Goal: Task Accomplishment & Management: Manage account settings

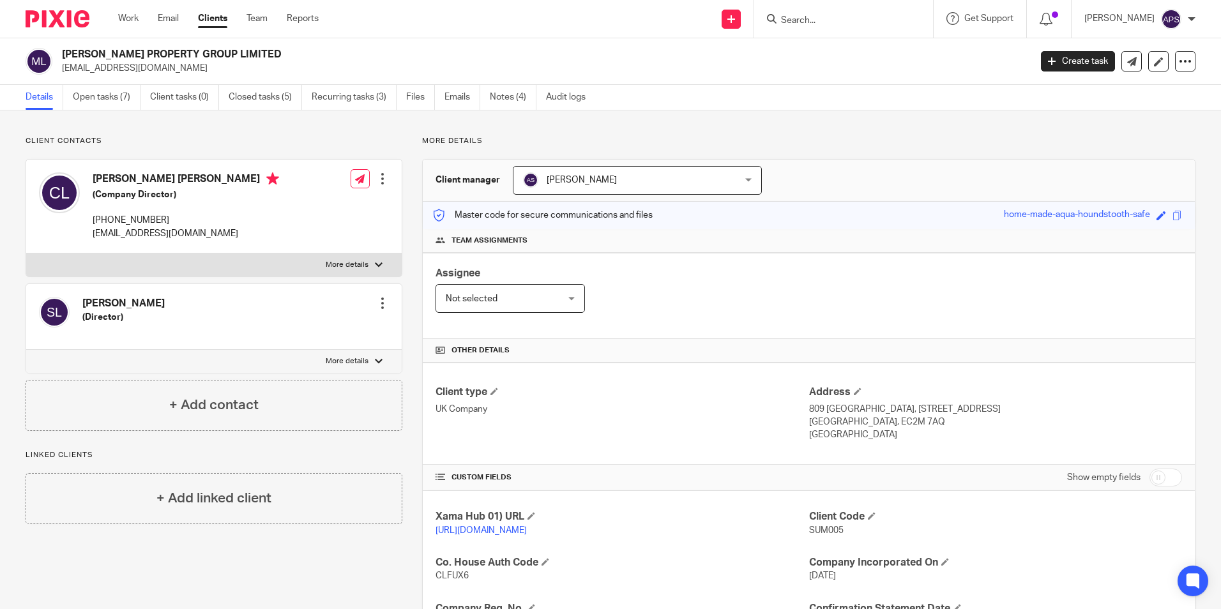
drag, startPoint x: 232, startPoint y: 54, endPoint x: 63, endPoint y: 46, distance: 169.5
click at [63, 46] on div "MAVIS PROPERTY GROUP LIMITED sumbatwoproperty@gmail.com Create task Update from…" at bounding box center [610, 61] width 1221 height 47
copy h2 "[PERSON_NAME] PROPERTY GROUP LIMITED"
click at [416, 26] on div "Send new email Create task Add client Get Support Contact Support Help Document…" at bounding box center [779, 19] width 883 height 38
click at [832, 15] on input "Search" at bounding box center [837, 20] width 115 height 11
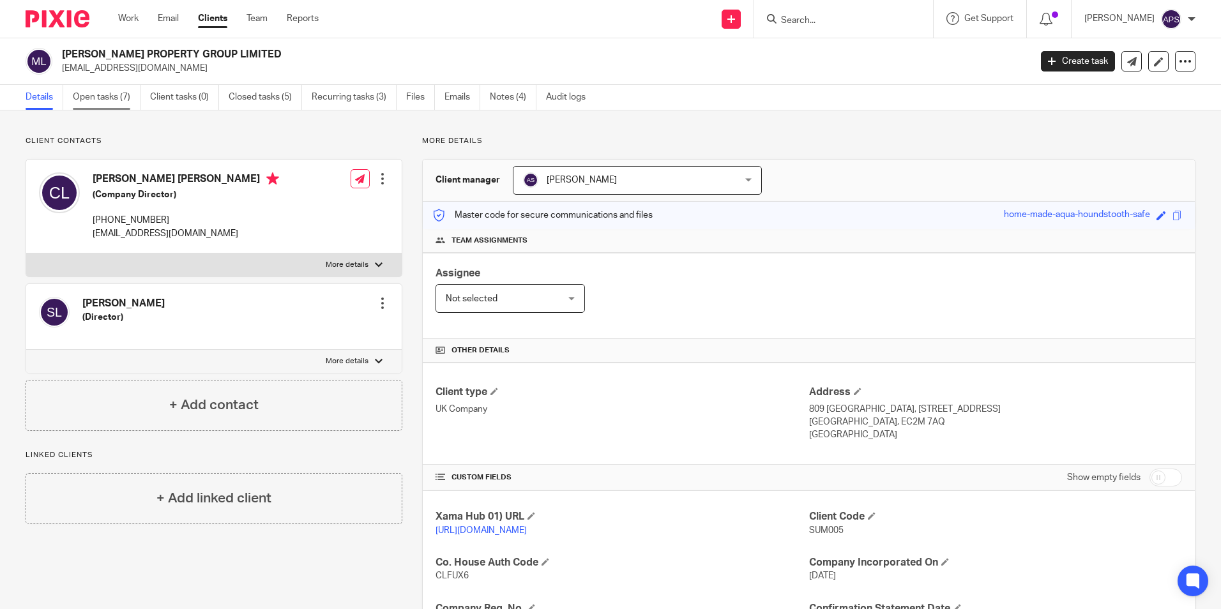
click at [97, 103] on link "Open tasks (7)" at bounding box center [107, 97] width 68 height 25
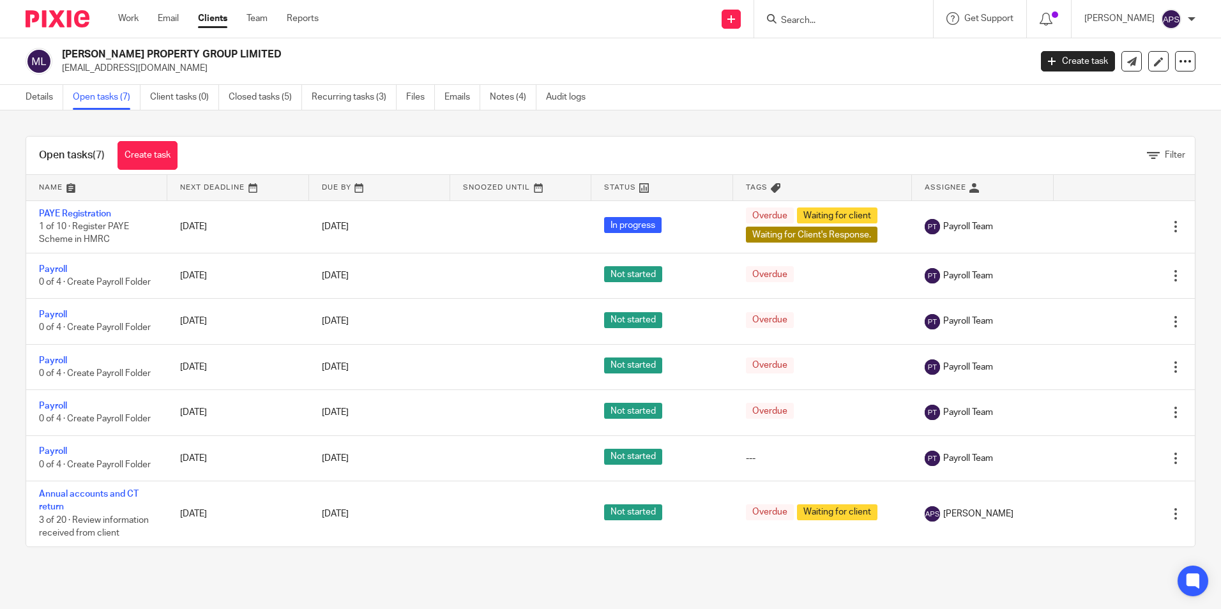
click at [839, 76] on div "MAVIS PROPERTY GROUP LIMITED sumbatwoproperty@gmail.com Create task Update from…" at bounding box center [610, 61] width 1221 height 47
click at [842, 21] on input "Search" at bounding box center [837, 20] width 115 height 11
click at [556, 20] on div "Send new email Create task Add client Get Support Contact Support Help Document…" at bounding box center [779, 19] width 883 height 38
click at [339, 45] on div "MAVIS PROPERTY GROUP LIMITED sumbatwoproperty@gmail.com Create task Update from…" at bounding box center [610, 61] width 1221 height 47
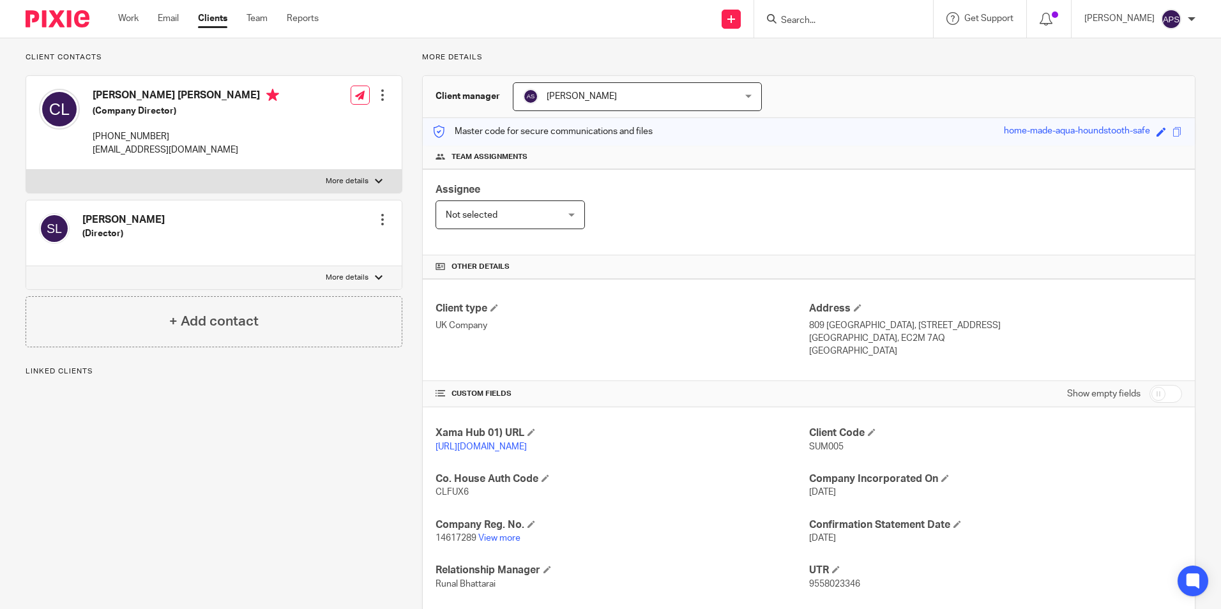
scroll to position [192, 0]
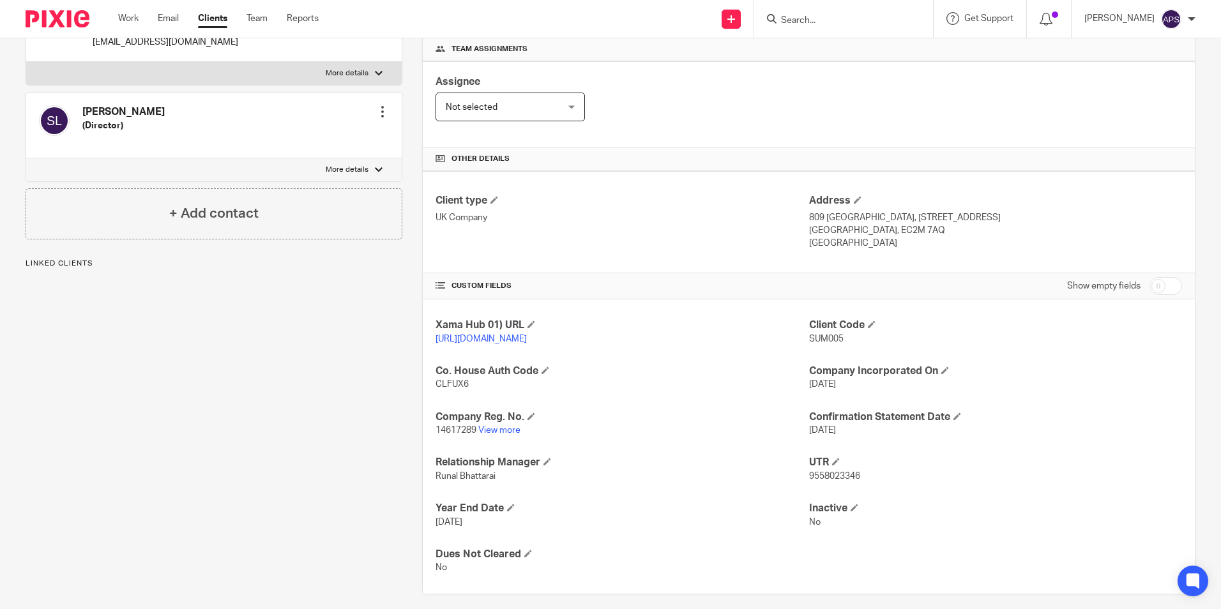
click at [505, 437] on p "14617289 View more" at bounding box center [622, 430] width 373 height 13
click at [505, 435] on link "View more" at bounding box center [499, 430] width 42 height 9
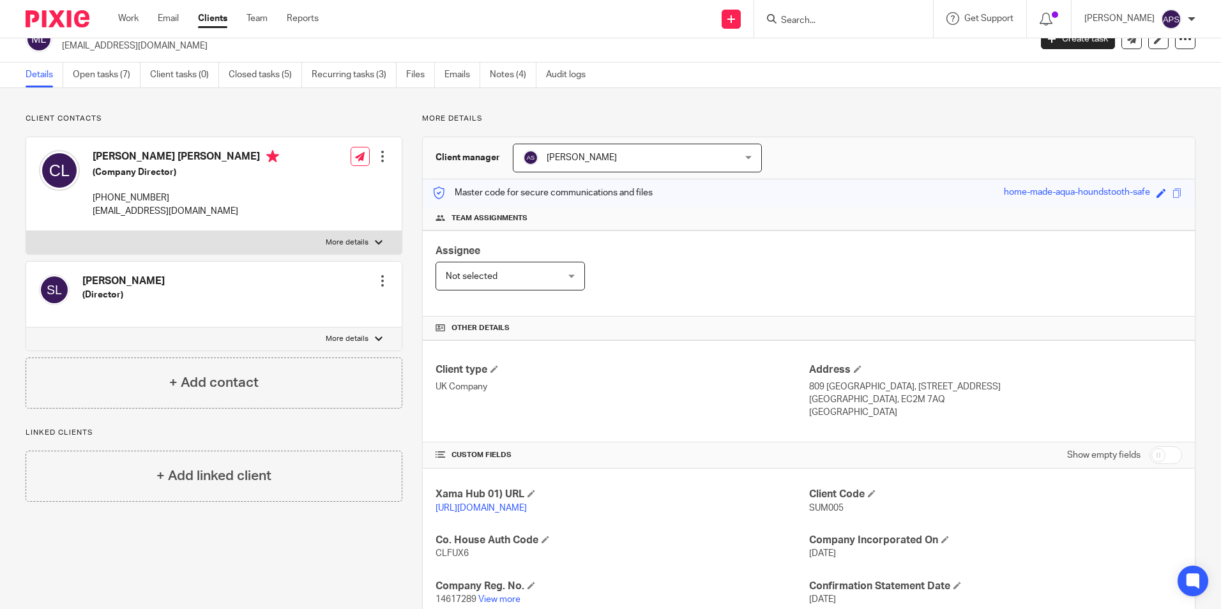
scroll to position [0, 0]
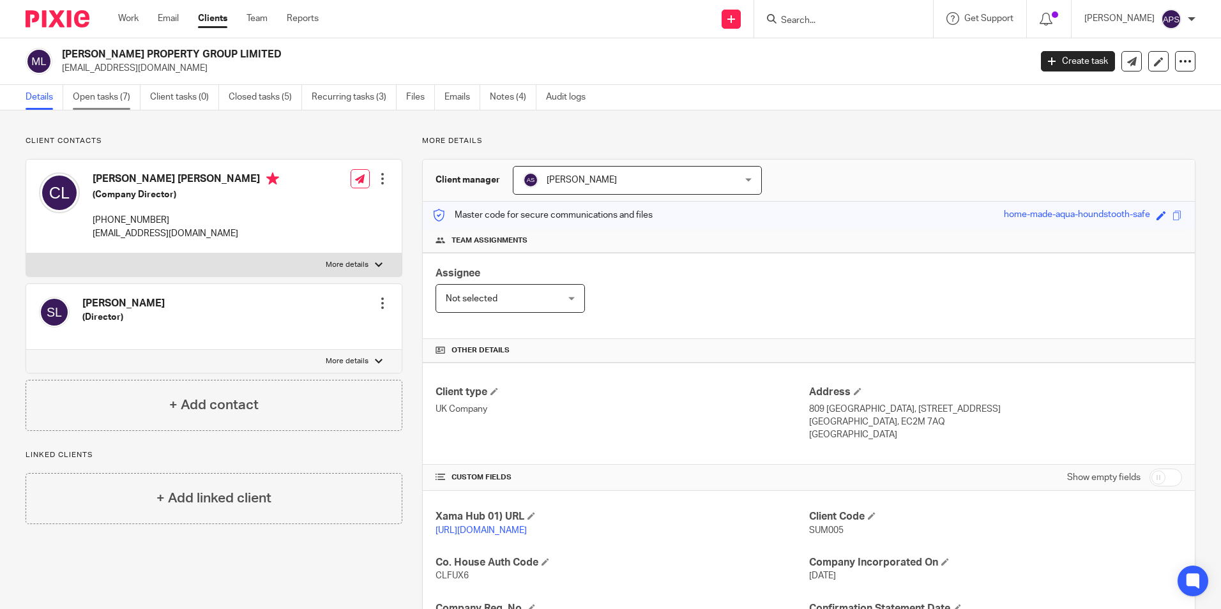
click at [108, 97] on link "Open tasks (7)" at bounding box center [107, 97] width 68 height 25
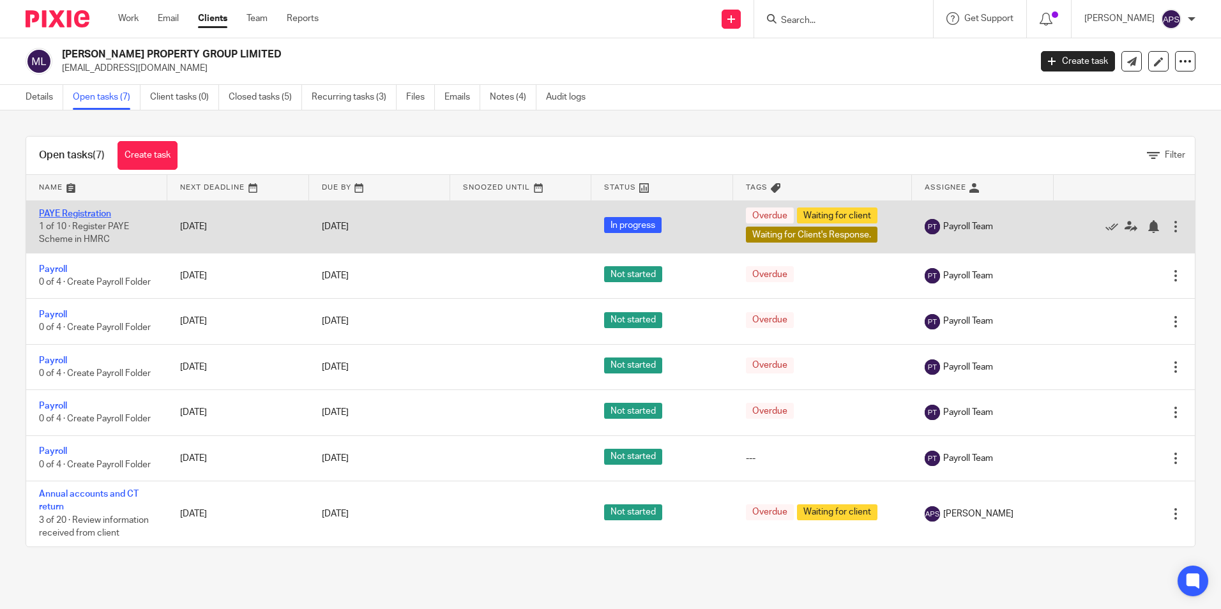
click at [52, 214] on link "PAYE Registration" at bounding box center [75, 213] width 72 height 9
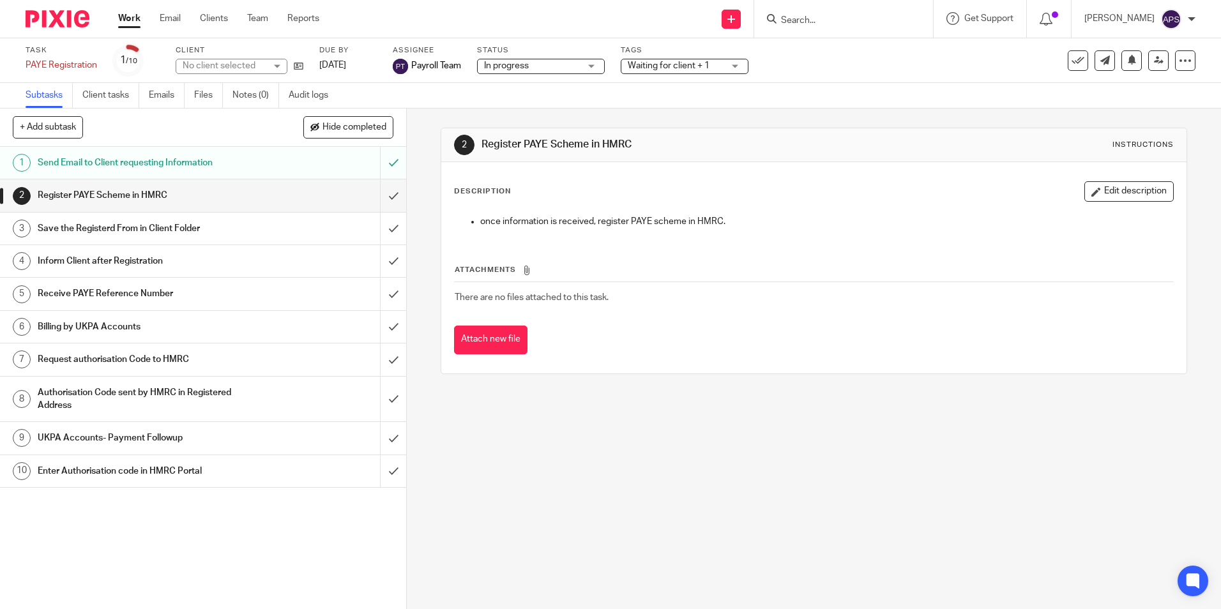
click at [296, 203] on div "Register PAYE Scheme in HMRC" at bounding box center [203, 195] width 330 height 19
click at [427, 232] on div "2 Register PAYE Scheme in HMRC Instructions Description Edit description once i…" at bounding box center [814, 359] width 814 height 501
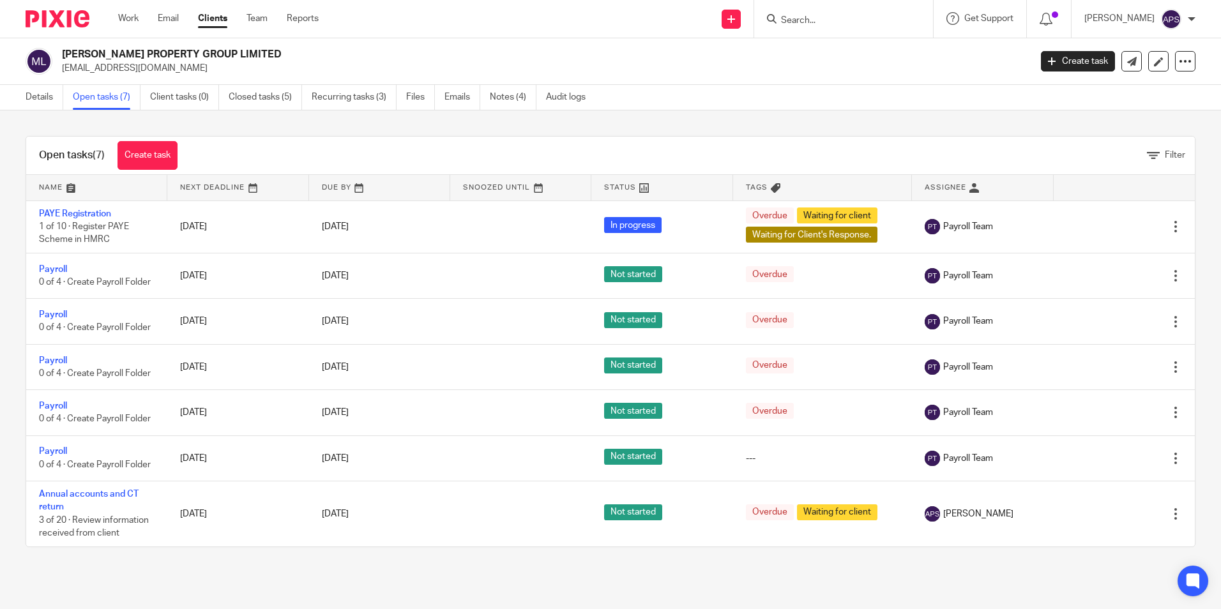
click at [846, 54] on div "[PERSON_NAME] PROPERTY GROUP LIMITED [EMAIL_ADDRESS][DOMAIN_NAME]" at bounding box center [542, 61] width 960 height 27
